Goal: Information Seeking & Learning: Find contact information

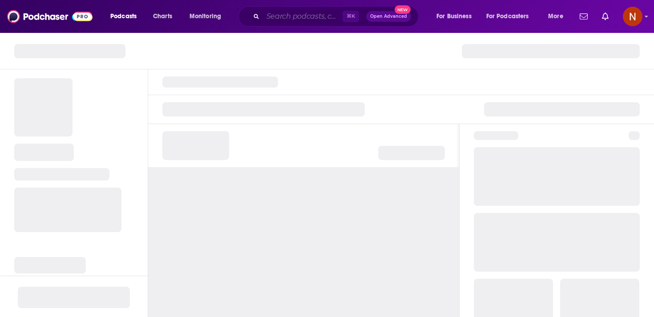
click at [294, 21] on input "Search podcasts, credits, & more..." at bounding box center [303, 16] width 80 height 14
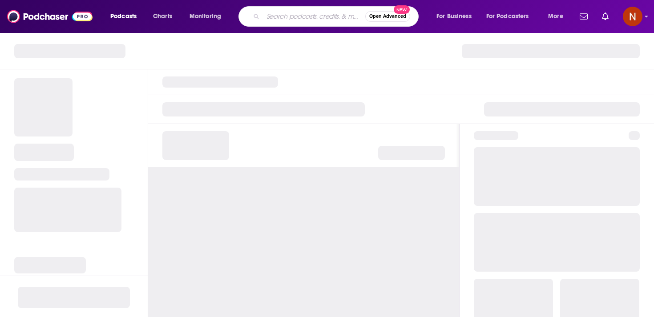
paste input "كلام وعي"
type input "كلام وعي"
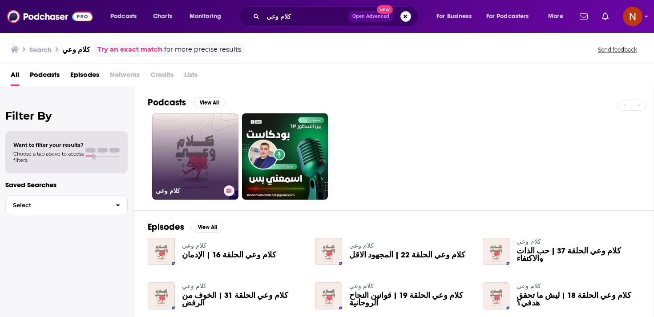
click at [211, 149] on link "كلام وعي" at bounding box center [195, 156] width 86 height 86
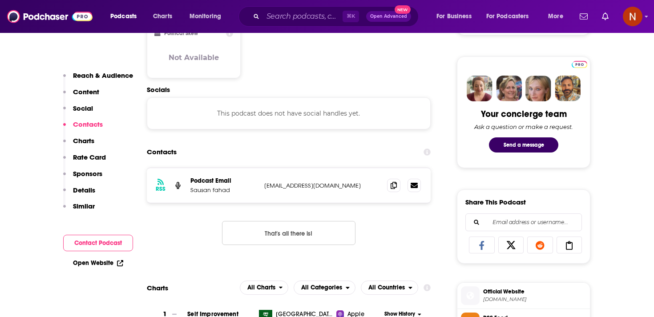
scroll to position [394, 0]
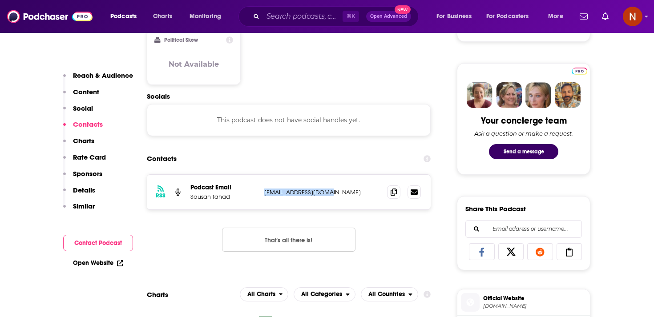
drag, startPoint x: 263, startPoint y: 191, endPoint x: 334, endPoint y: 190, distance: 70.3
click at [334, 191] on div "RSS Podcast Email Sausan fahad wisdom3joy@gmail.com wisdom3joy@gmail.com" at bounding box center [289, 192] width 284 height 35
copy p "wisdom3joy@gmail.com"
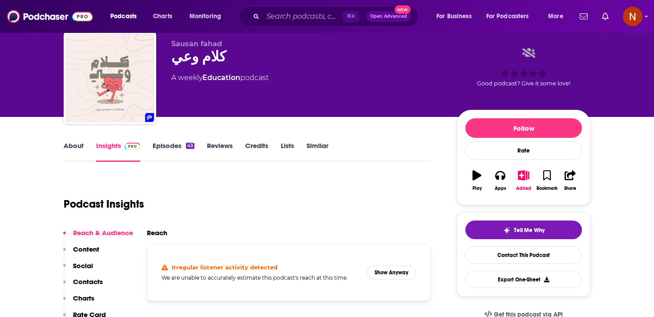
scroll to position [0, 0]
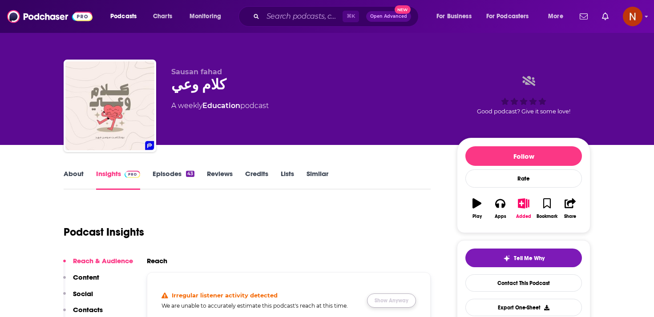
click at [381, 302] on button "Show Anyway" at bounding box center [391, 301] width 49 height 14
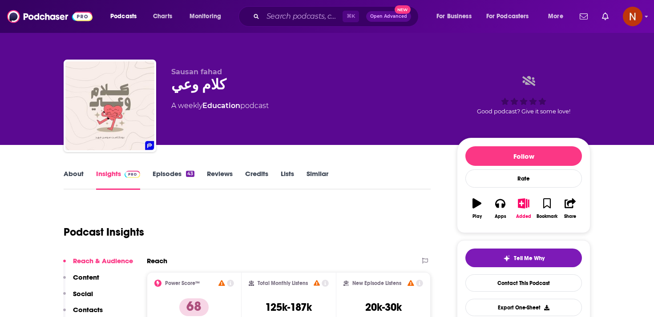
click at [181, 72] on span "Sausan fahad" at bounding box center [196, 72] width 51 height 8
click at [198, 92] on div "كلام وعي" at bounding box center [306, 84] width 271 height 17
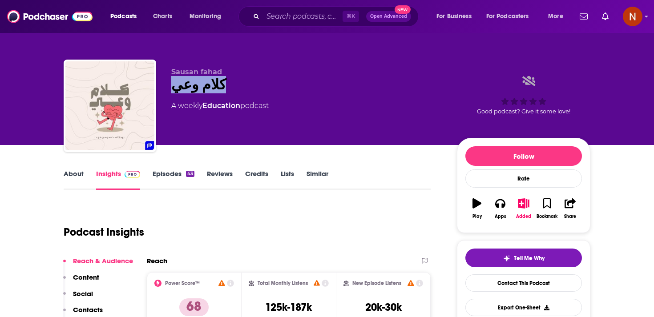
copy div "كلام وعي"
click at [280, 18] on input "Search podcasts, credits, & more..." at bounding box center [303, 16] width 80 height 14
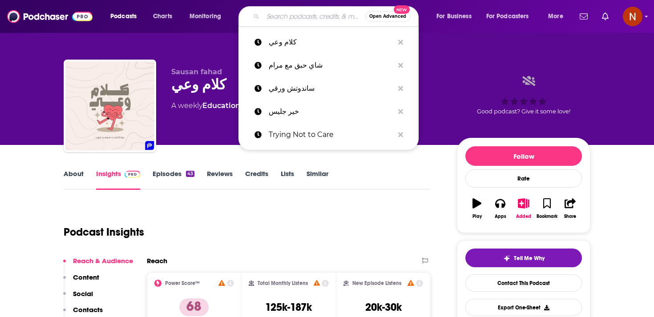
paste input "كتب صوتية"
type input "كتب صوتية"
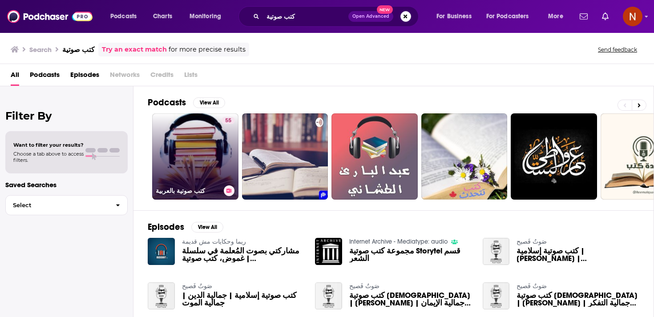
click at [213, 173] on link "55 كتب صوتية بالعربية" at bounding box center [195, 156] width 86 height 86
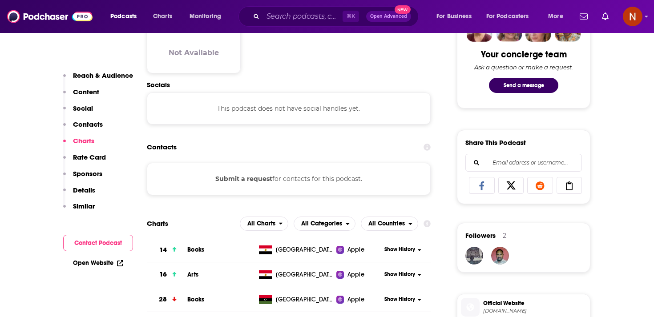
scroll to position [515, 0]
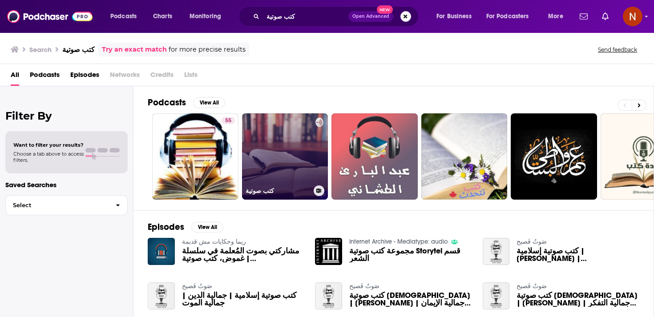
click at [288, 170] on link "كتب صوتية" at bounding box center [285, 156] width 86 height 86
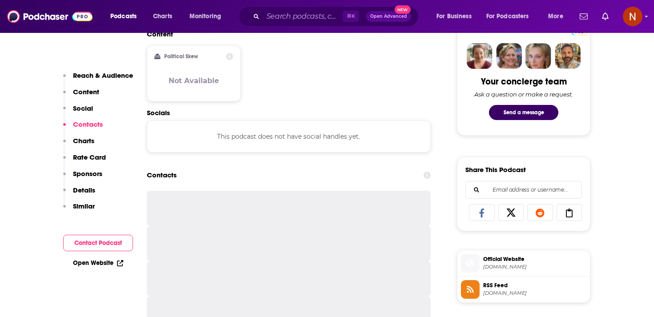
scroll to position [450, 0]
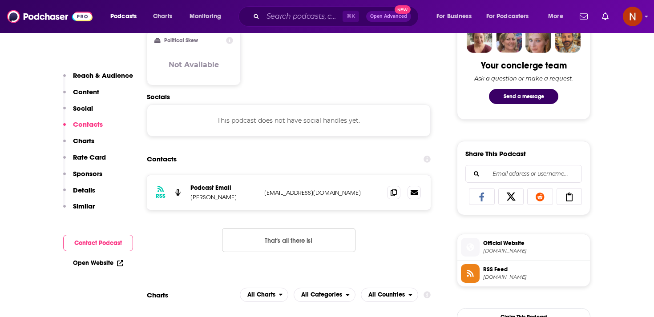
click at [517, 273] on span "RSS Feed" at bounding box center [534, 269] width 103 height 8
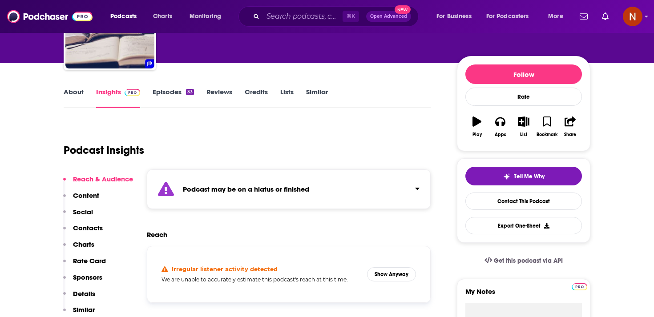
scroll to position [0, 0]
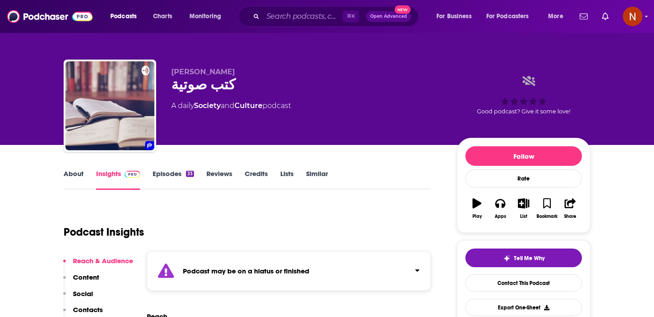
click at [195, 86] on div "كتب صوتية" at bounding box center [306, 84] width 271 height 17
copy div "كتب صوتية"
click at [183, 75] on span "أبو راشد" at bounding box center [203, 72] width 64 height 8
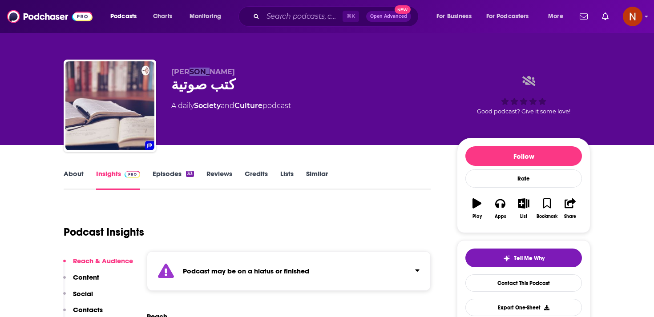
click at [183, 75] on span "أبو راشد" at bounding box center [203, 72] width 64 height 8
copy p "أبو راشد"
click at [267, 281] on div "Podcast may be on a hiatus or finished" at bounding box center [289, 271] width 284 height 40
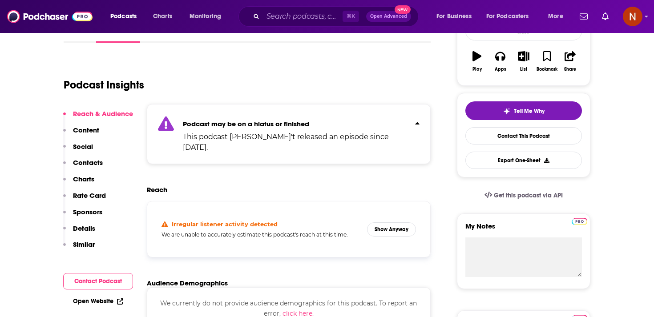
scroll to position [159, 0]
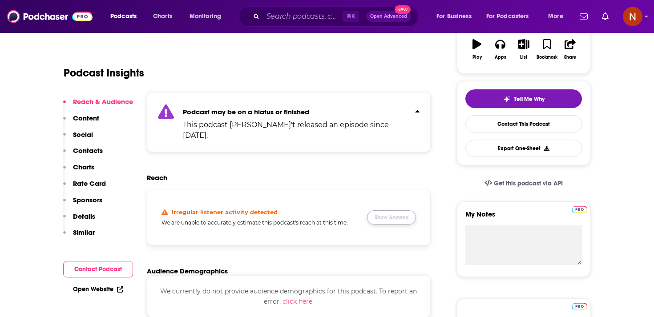
click at [397, 210] on button "Show Anyway" at bounding box center [391, 217] width 49 height 14
